Goal: Information Seeking & Learning: Learn about a topic

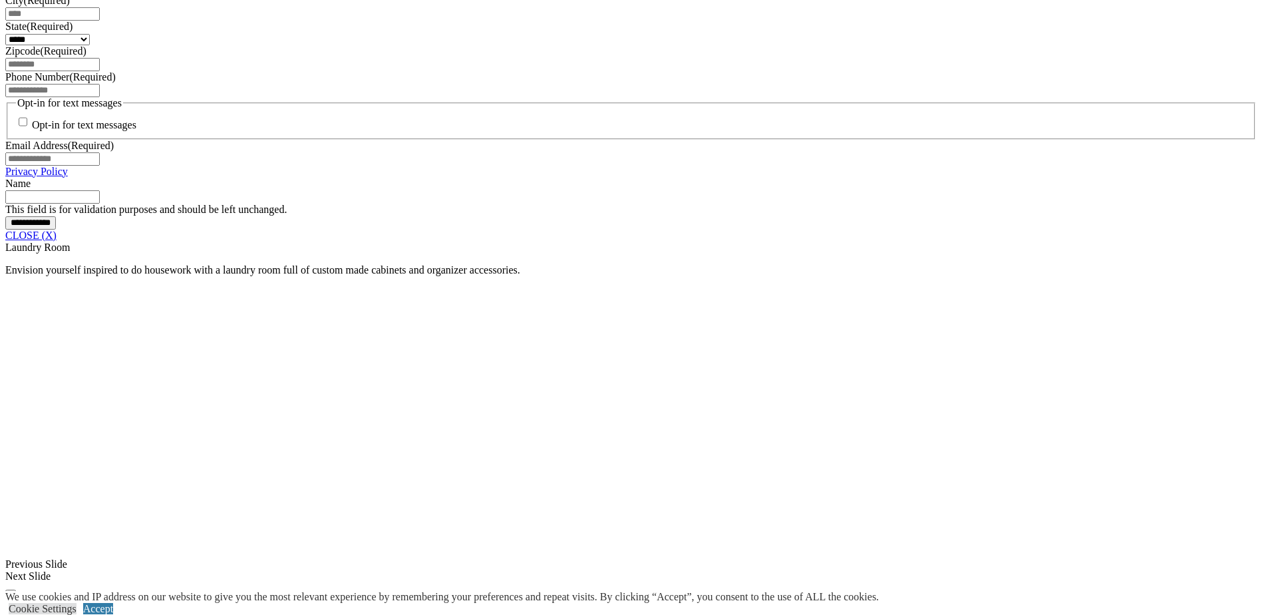
scroll to position [1064, 0]
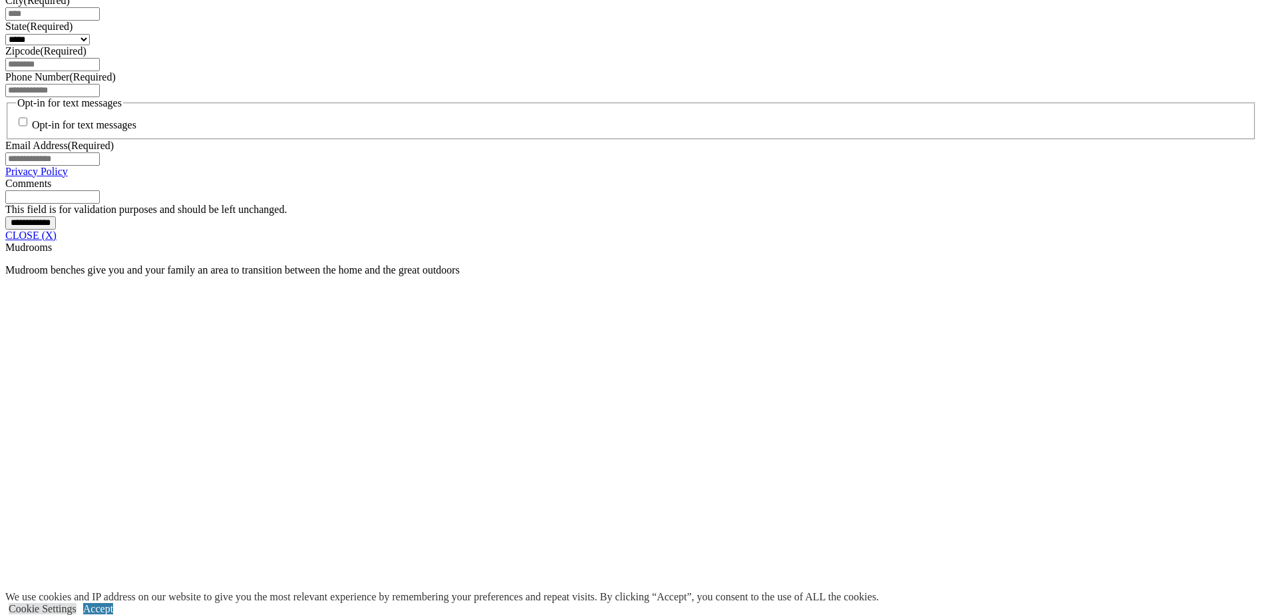
scroll to position [1131, 0]
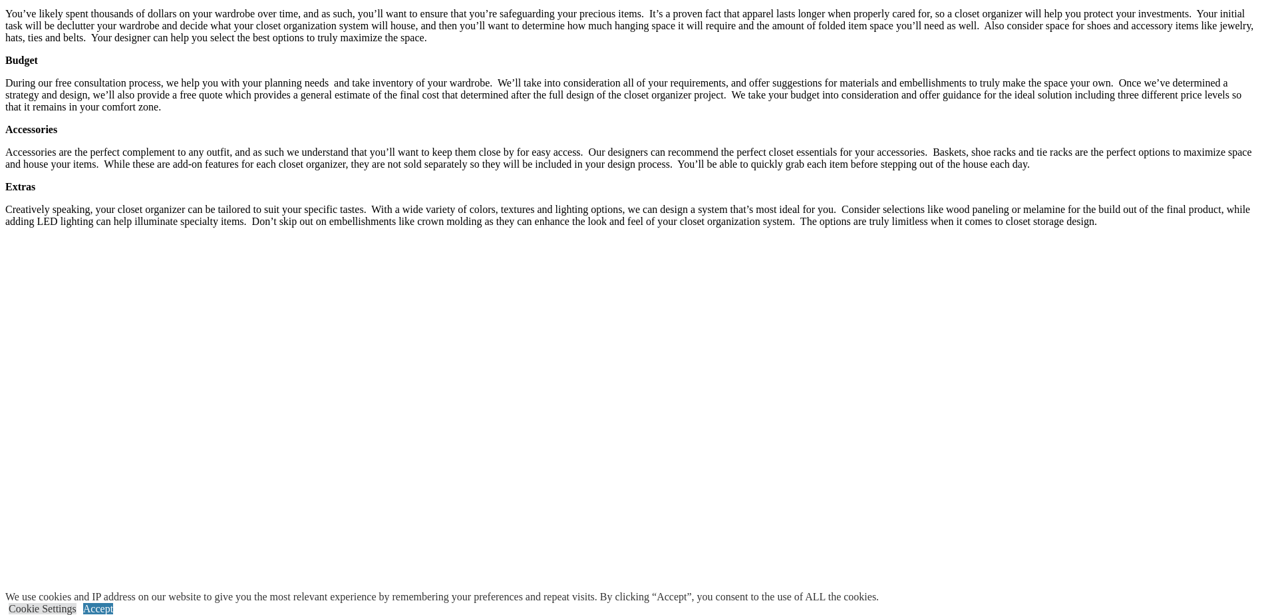
scroll to position [2661, 0]
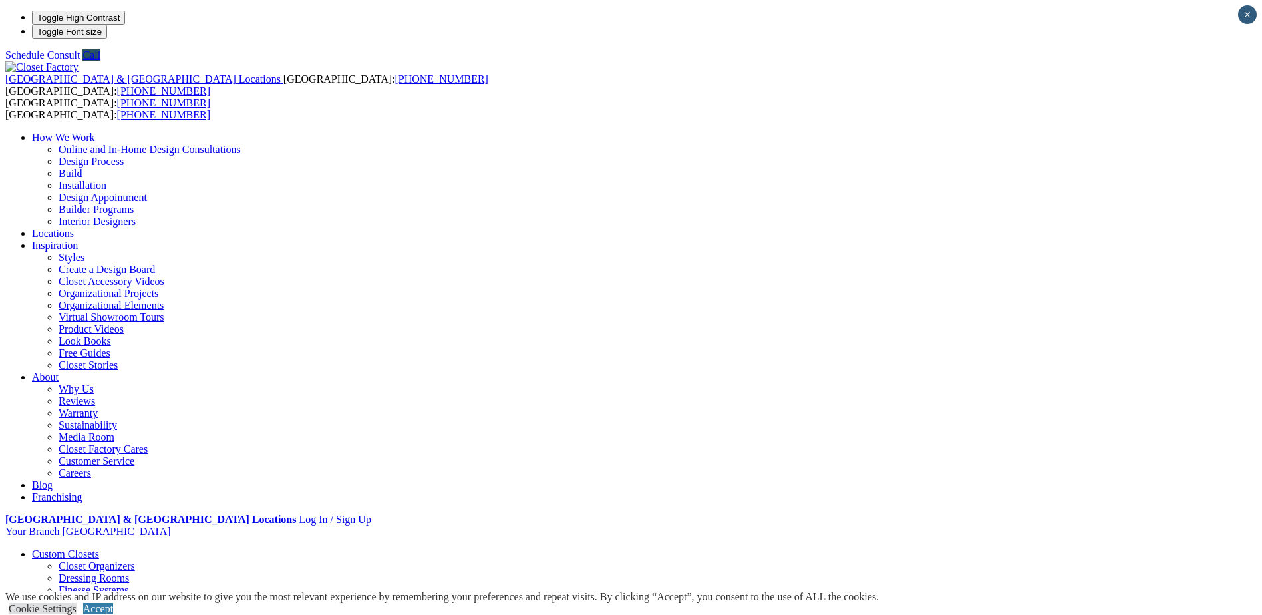
click at [126, 614] on link "Walk-in Closets" at bounding box center [93, 625] width 68 height 11
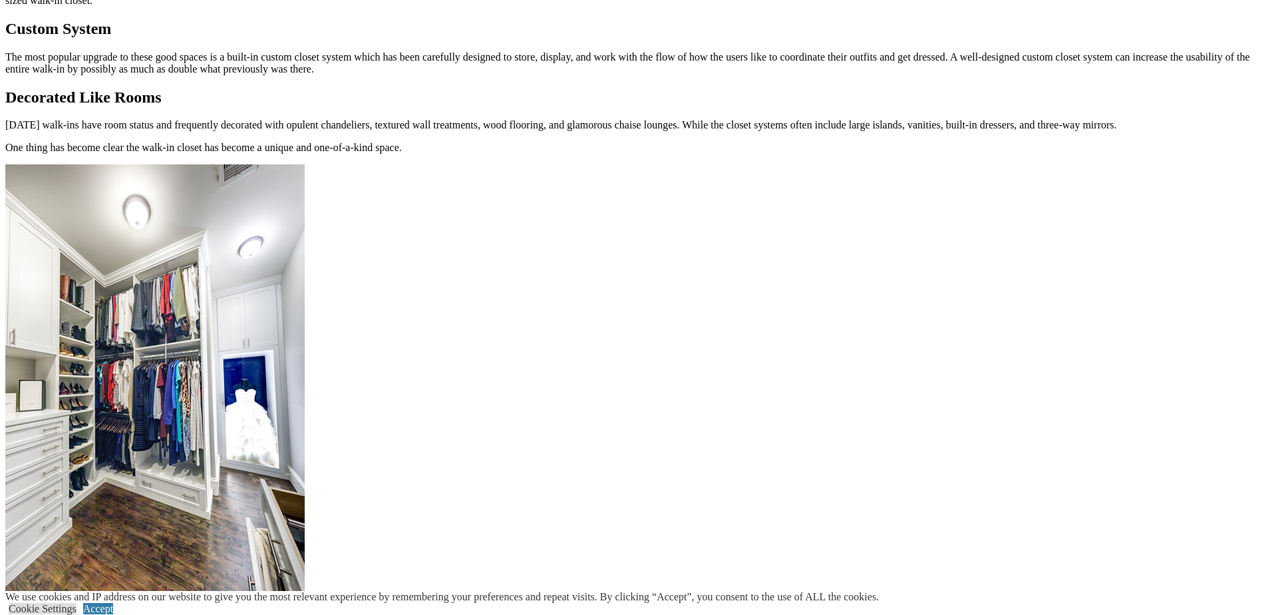
scroll to position [1663, 0]
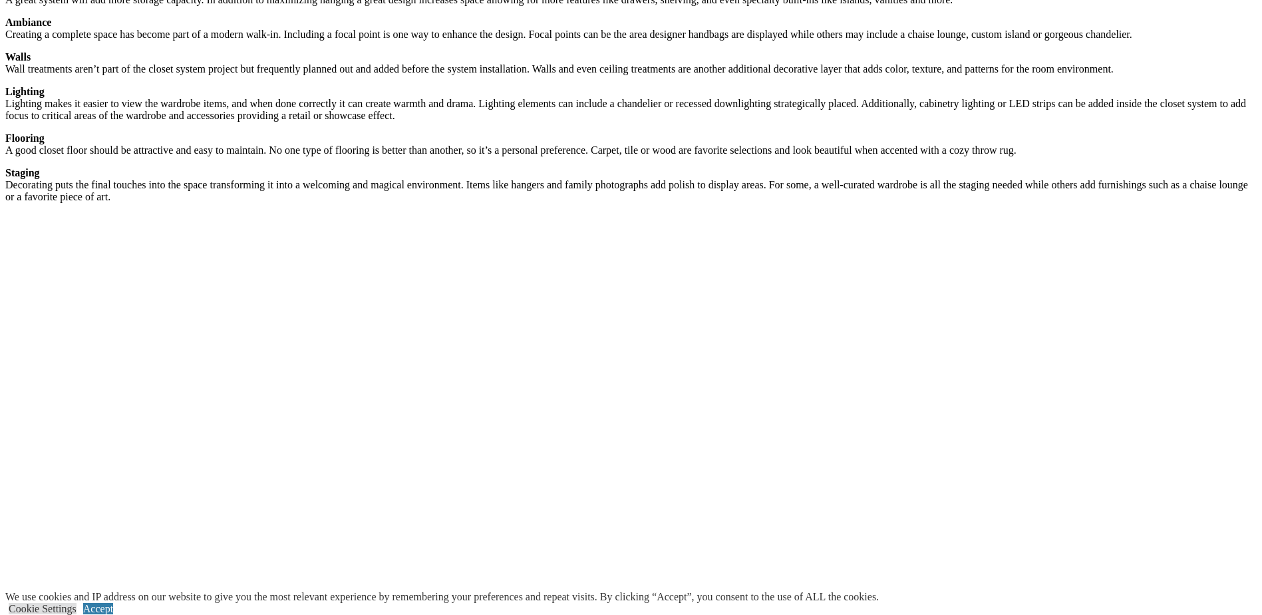
scroll to position [2794, 0]
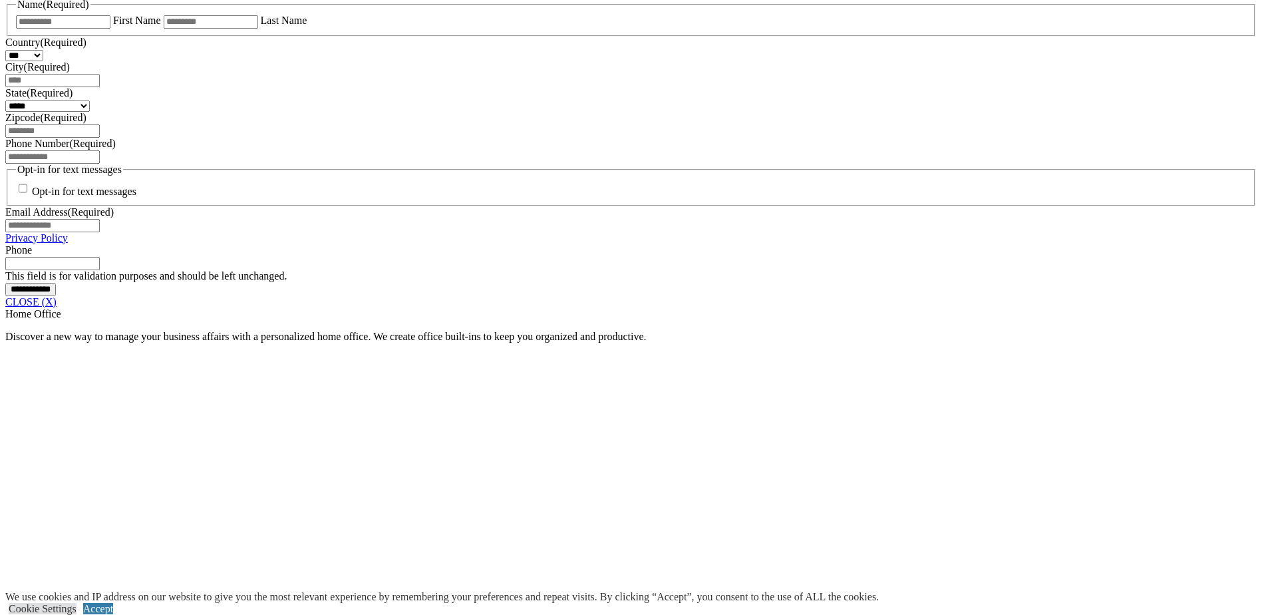
scroll to position [1131, 0]
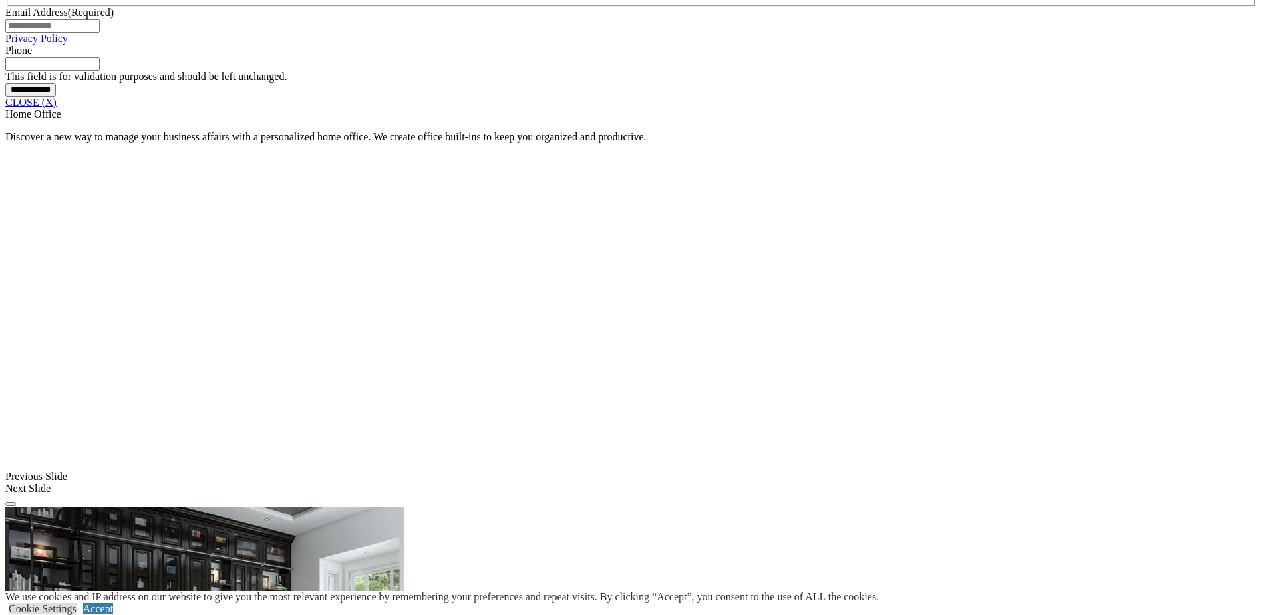
scroll to position [1264, 0]
